Goal: Task Accomplishment & Management: Manage account settings

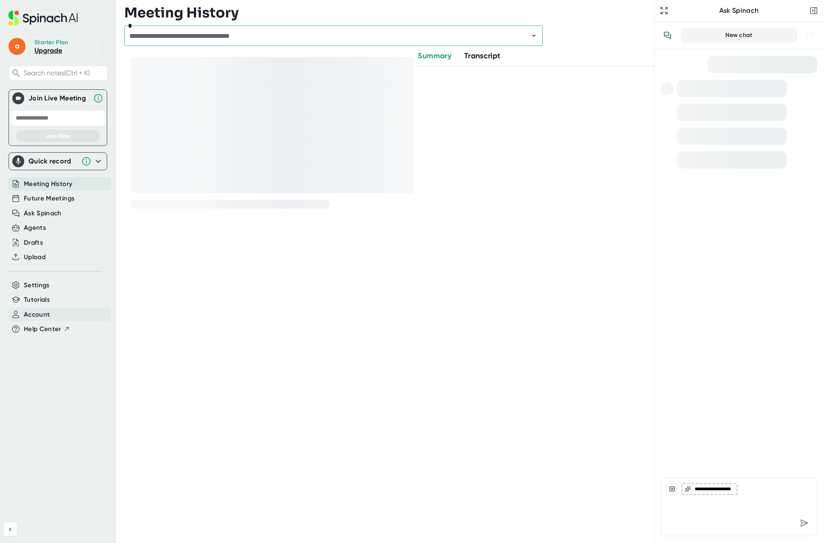
click at [42, 314] on span "Account" at bounding box center [37, 315] width 26 height 10
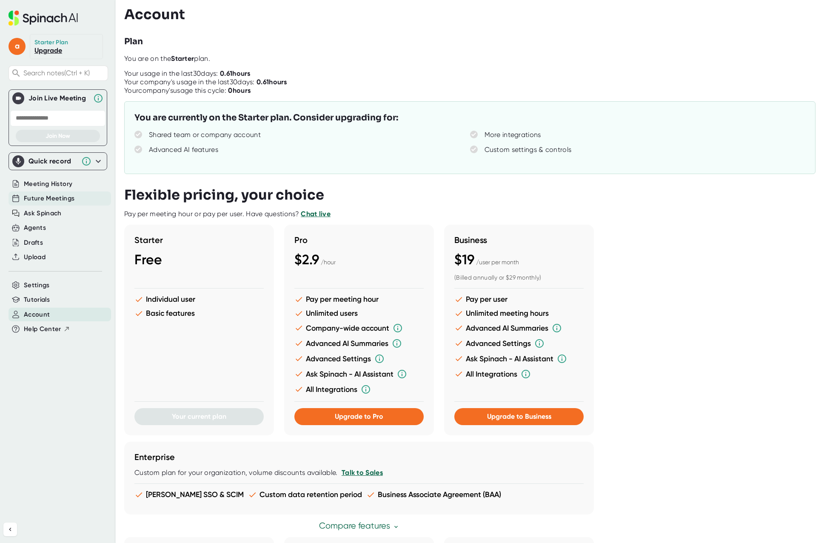
click at [37, 198] on span "Future Meetings" at bounding box center [49, 198] width 51 height 10
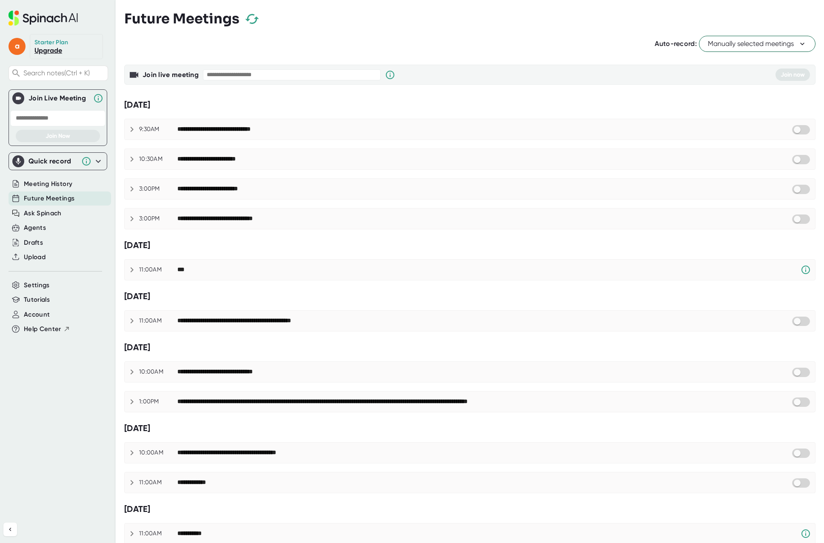
click at [132, 126] on icon at bounding box center [132, 129] width 10 height 10
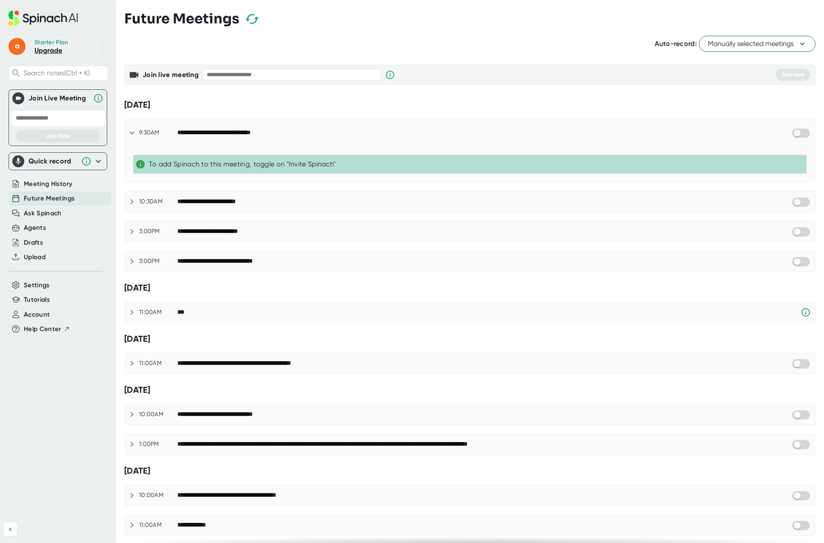
click at [132, 126] on div "**********" at bounding box center [470, 132] width 690 height 27
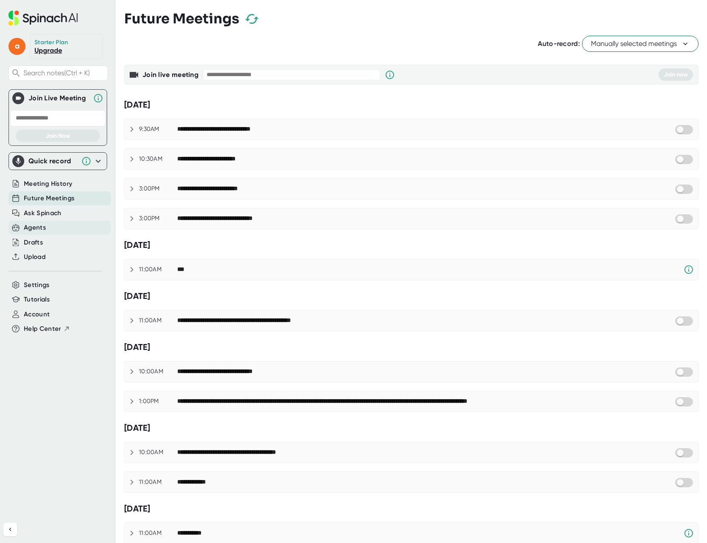
click at [27, 226] on div "Agents" at bounding box center [35, 228] width 22 height 10
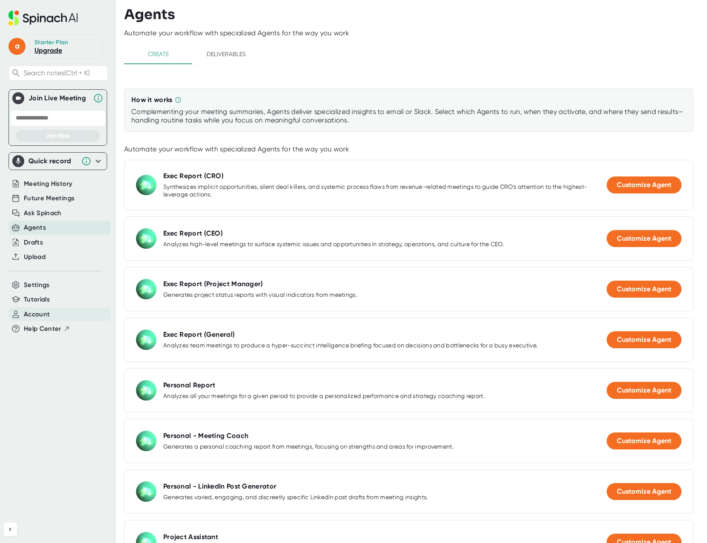
click at [40, 316] on span "Account" at bounding box center [37, 315] width 26 height 10
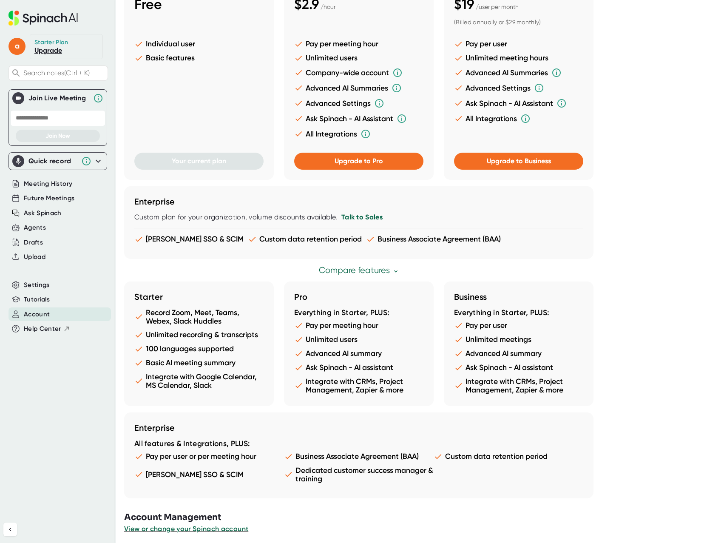
scroll to position [259, 0]
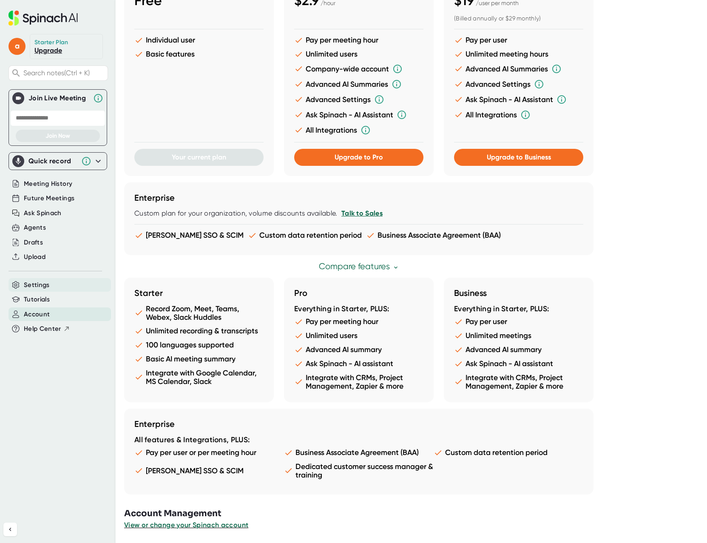
click at [34, 285] on span "Settings" at bounding box center [37, 285] width 26 height 10
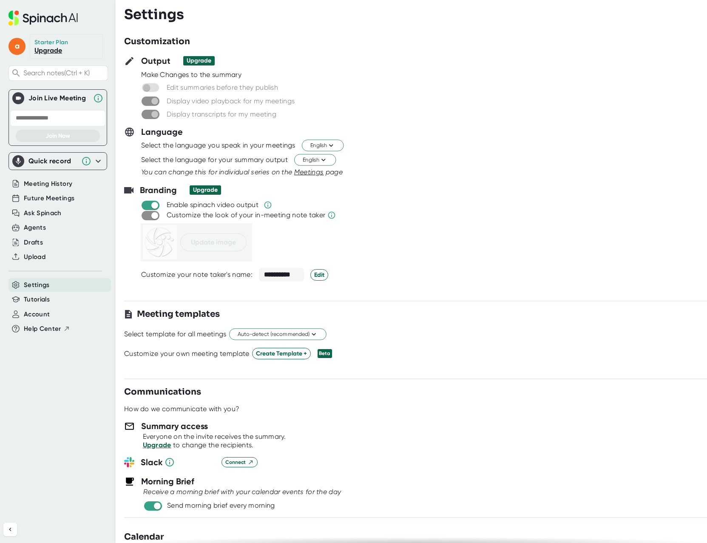
click at [147, 216] on span at bounding box center [151, 215] width 18 height 9
click at [316, 273] on span "Edit" at bounding box center [319, 274] width 10 height 9
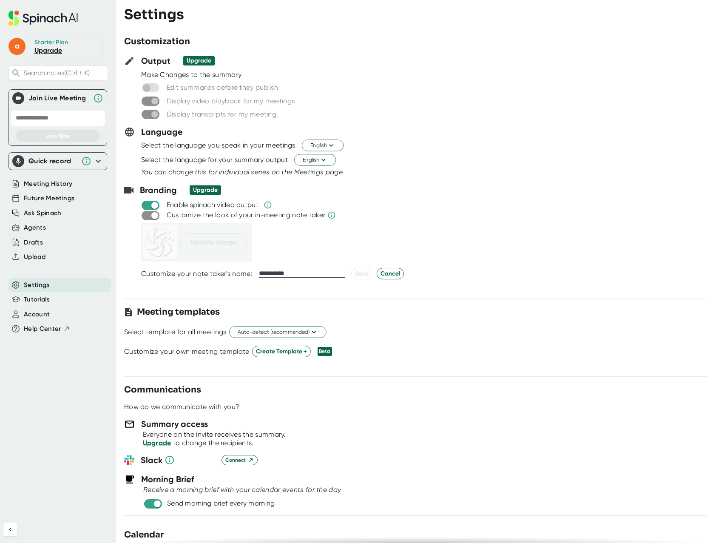
drag, startPoint x: 309, startPoint y: 273, endPoint x: 256, endPoint y: 272, distance: 53.2
click at [256, 272] on div "**********" at bounding box center [432, 273] width 583 height 11
type input "**********"
click at [356, 274] on span "Save" at bounding box center [362, 273] width 14 height 9
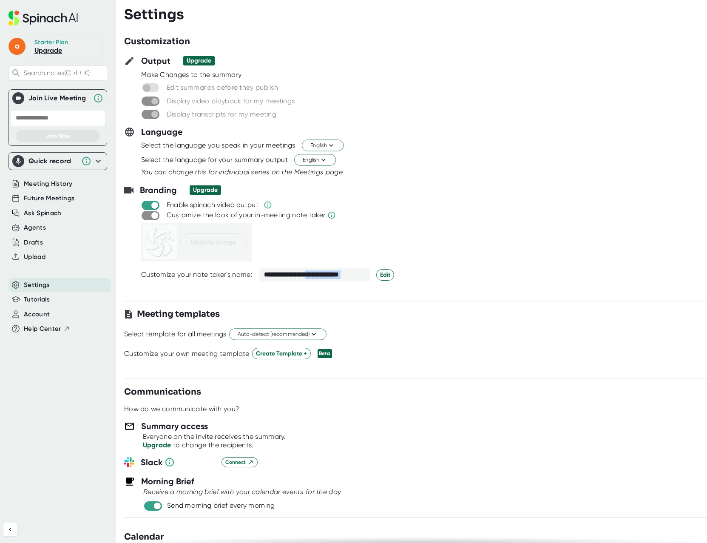
drag, startPoint x: 319, startPoint y: 274, endPoint x: 417, endPoint y: 270, distance: 98.8
click at [417, 270] on div "**********" at bounding box center [432, 275] width 583 height 14
drag, startPoint x: 417, startPoint y: 270, endPoint x: 384, endPoint y: 278, distance: 34.5
click at [384, 278] on span "Edit" at bounding box center [385, 274] width 10 height 9
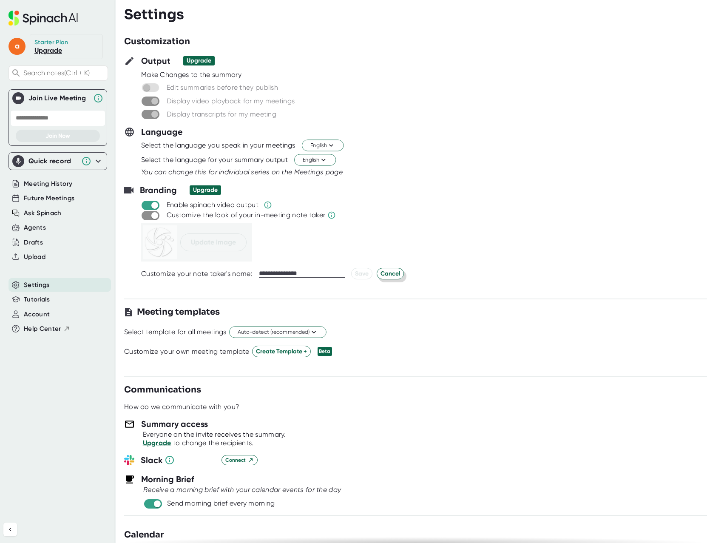
click at [392, 274] on span "Cancel" at bounding box center [391, 273] width 20 height 9
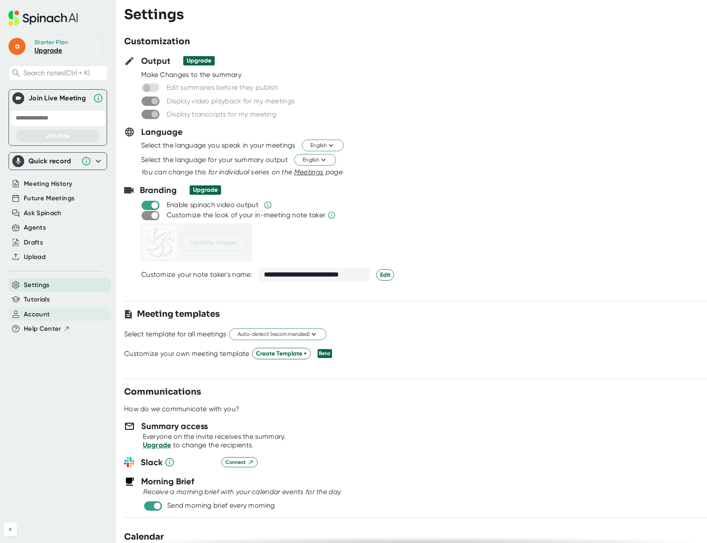
click at [40, 313] on span "Account" at bounding box center [37, 315] width 26 height 10
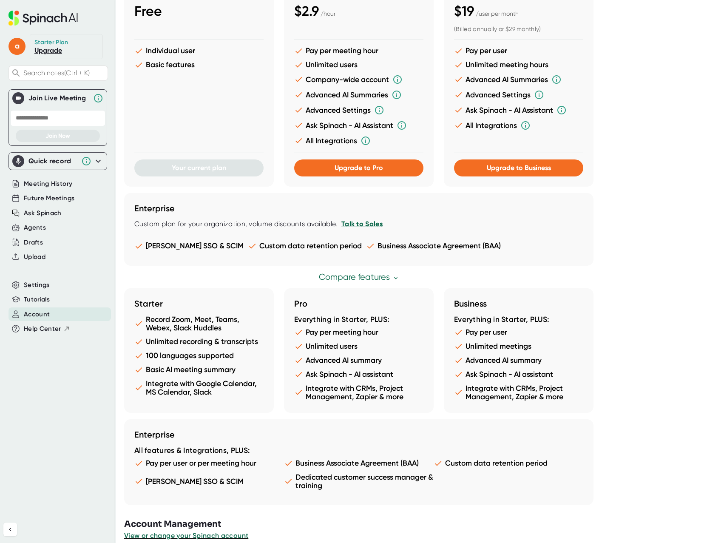
scroll to position [259, 0]
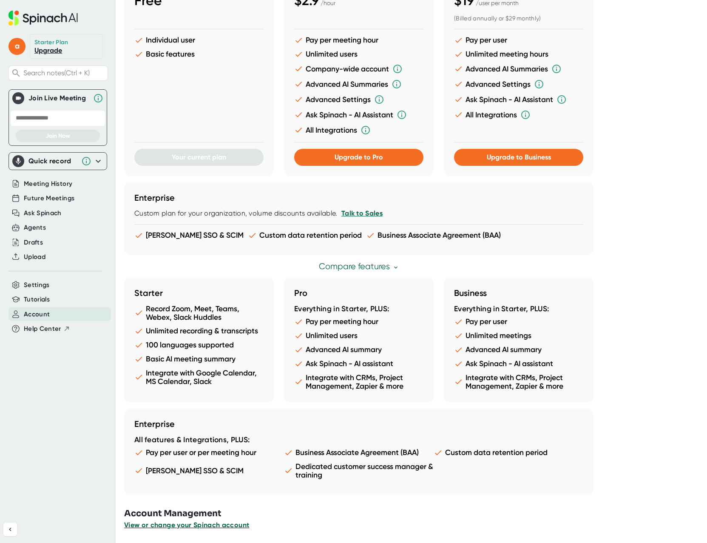
click at [207, 526] on span "View or change your Spinach account" at bounding box center [186, 525] width 125 height 8
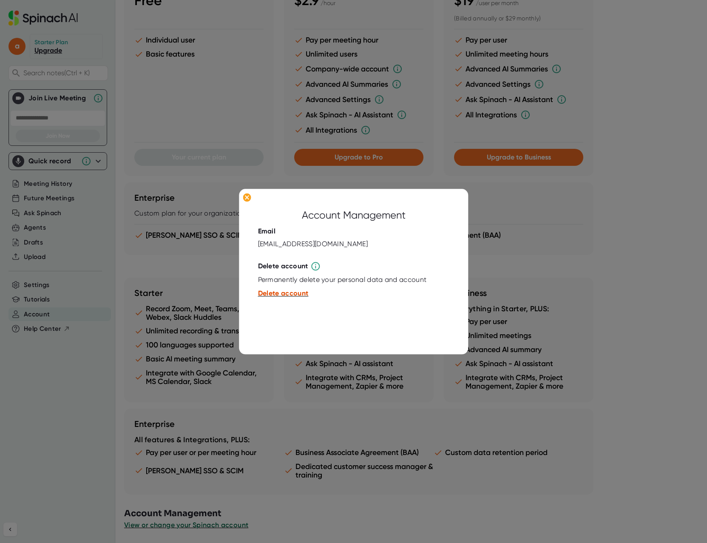
click at [286, 292] on span "Delete account" at bounding box center [283, 294] width 51 height 8
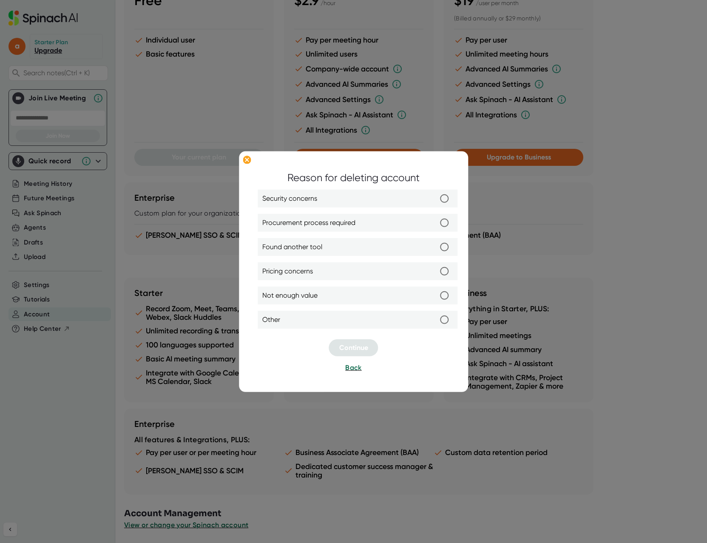
click at [445, 293] on input "Not enough value" at bounding box center [445, 296] width 18 height 18
radio input "true"
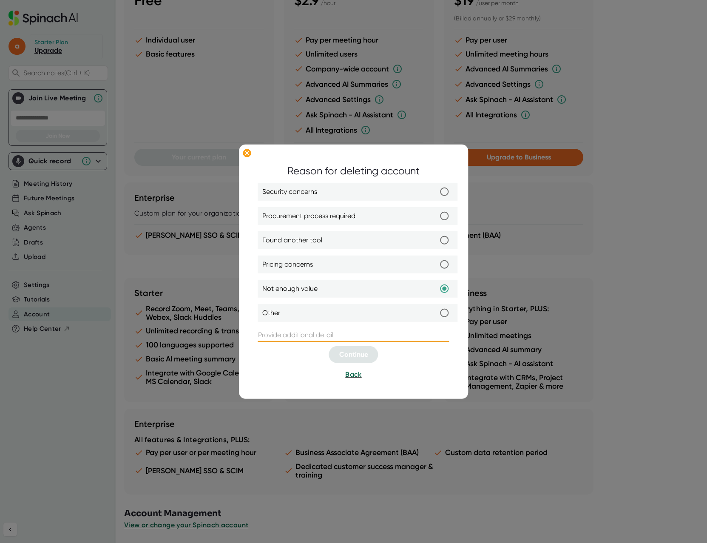
click at [290, 336] on input "text" at bounding box center [353, 335] width 191 height 14
type input "gets in the way"
click at [350, 350] on button "Continue" at bounding box center [353, 354] width 49 height 17
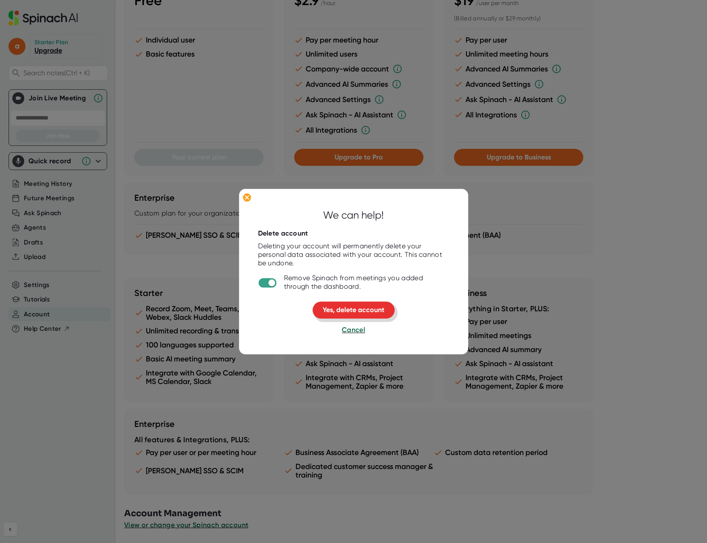
click at [365, 309] on span "Yes, delete account" at bounding box center [354, 310] width 62 height 8
